Goal: Navigation & Orientation: Find specific page/section

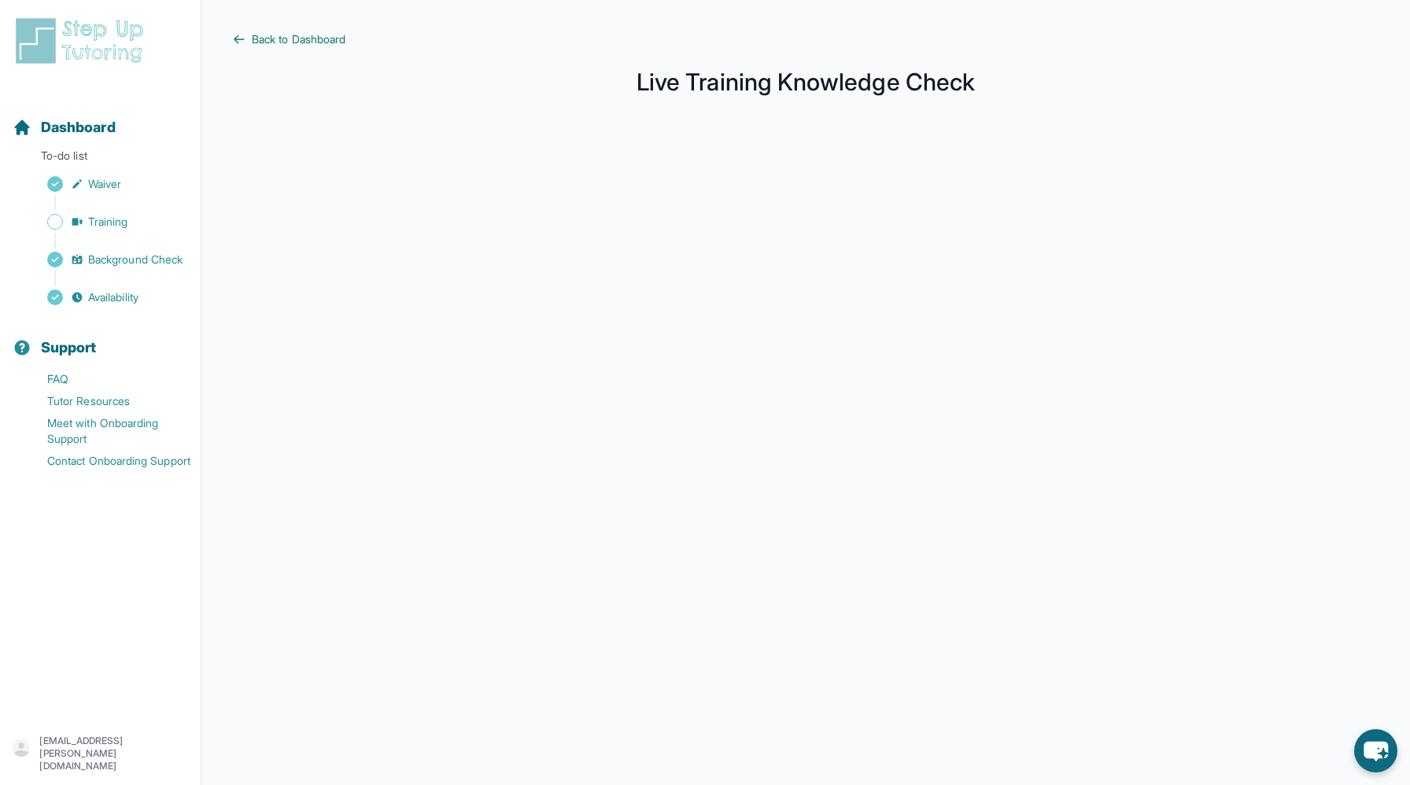
click at [264, 37] on span "Back to Dashboard" at bounding box center [299, 39] width 94 height 16
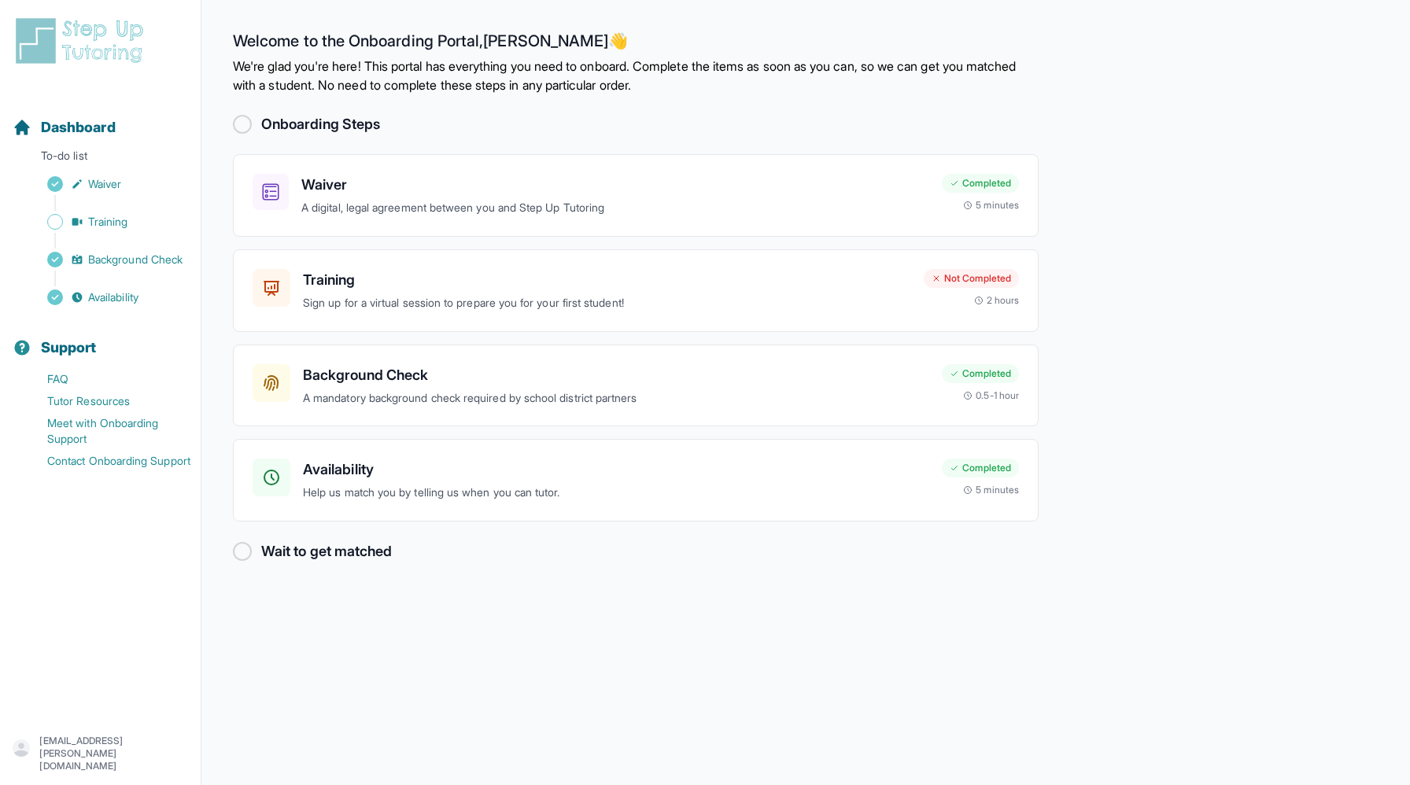
click at [588, 684] on main "Welcome to the Onboarding Portal, [PERSON_NAME] 👋 We're glad you're here! This …" at bounding box center [805, 392] width 1208 height 785
click at [1141, 406] on main "Welcome to the Onboarding Portal, [PERSON_NAME] 👋 We're glad you're here! This …" at bounding box center [805, 392] width 1208 height 785
click at [758, 308] on p "Sign up for a virtual session to prepare you for your first student!" at bounding box center [616, 303] width 626 height 18
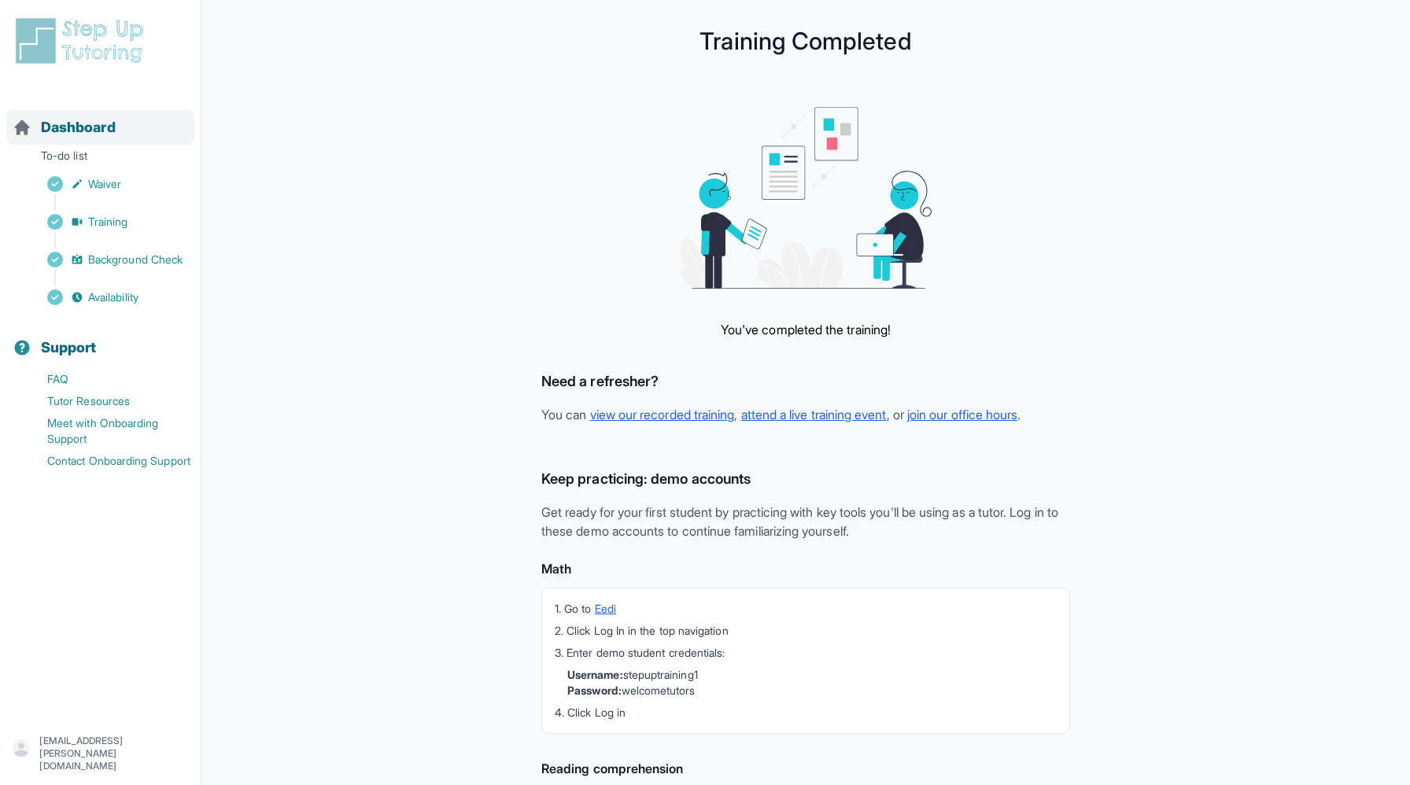
click at [100, 130] on span "Dashboard" at bounding box center [78, 127] width 75 height 22
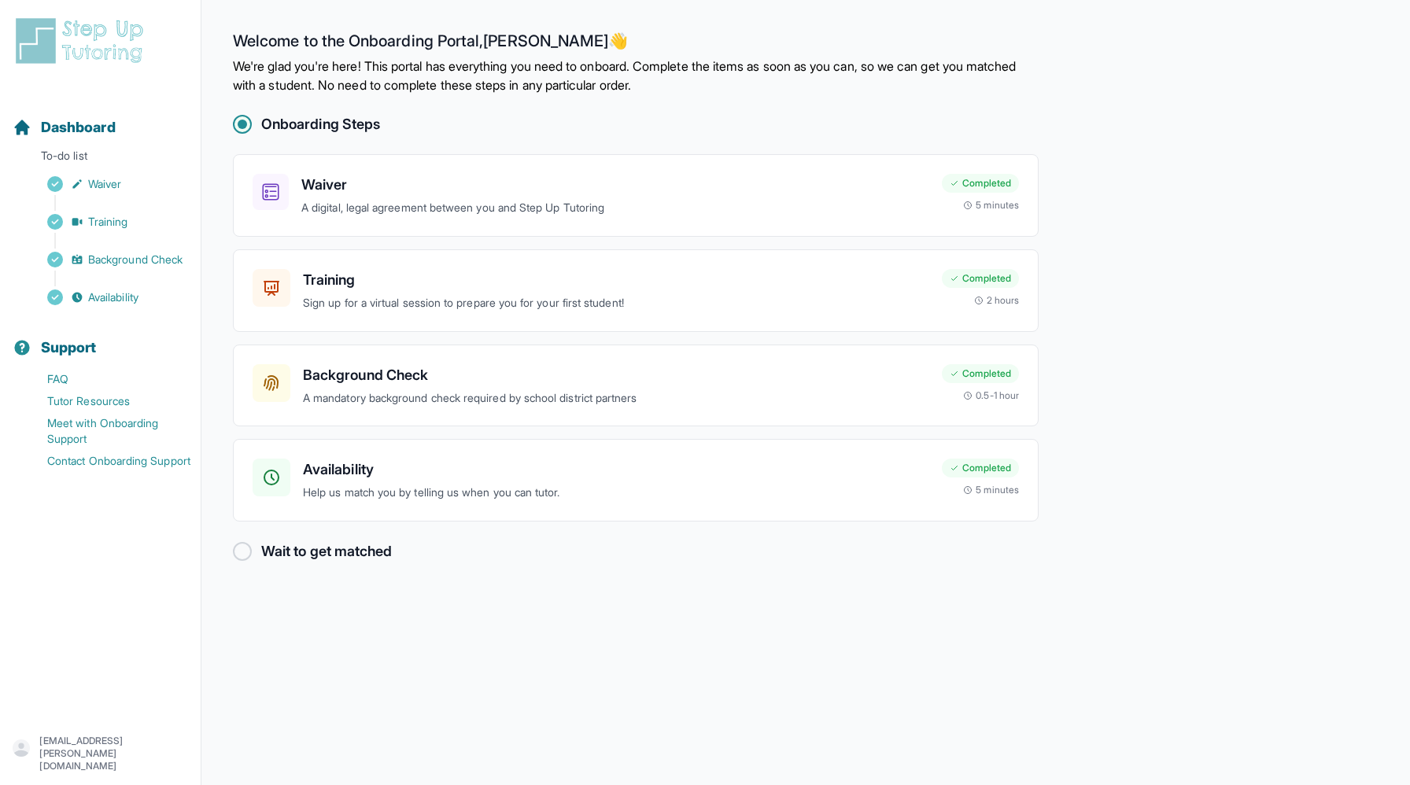
click at [1285, 380] on main "Welcome to the Onboarding Portal, [PERSON_NAME] 👋 We're glad you're here! This …" at bounding box center [805, 392] width 1208 height 785
